Goal: Transaction & Acquisition: Purchase product/service

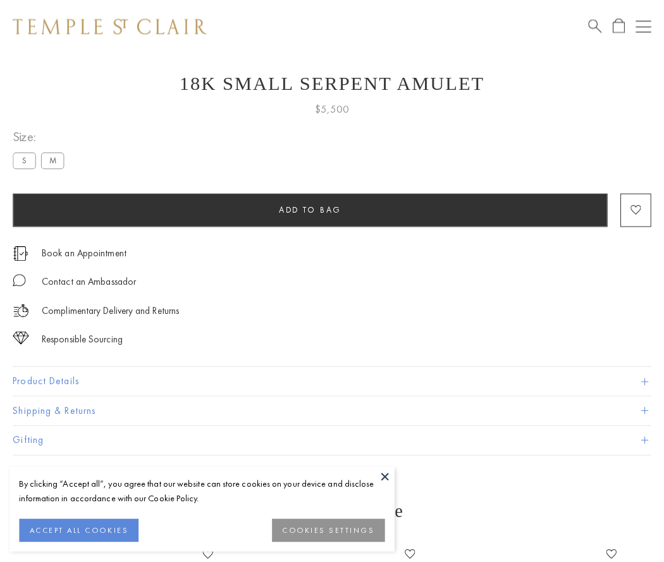
scroll to position [35, 0]
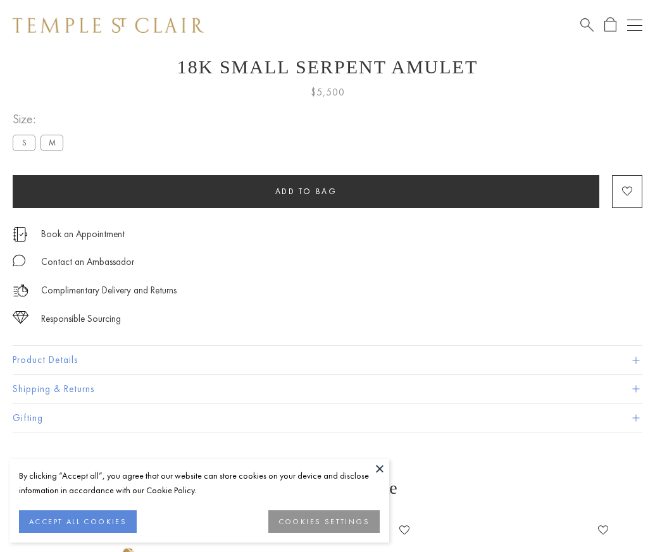
click at [306, 191] on span "Add to bag" at bounding box center [306, 191] width 62 height 11
